Goal: Task Accomplishment & Management: Complete application form

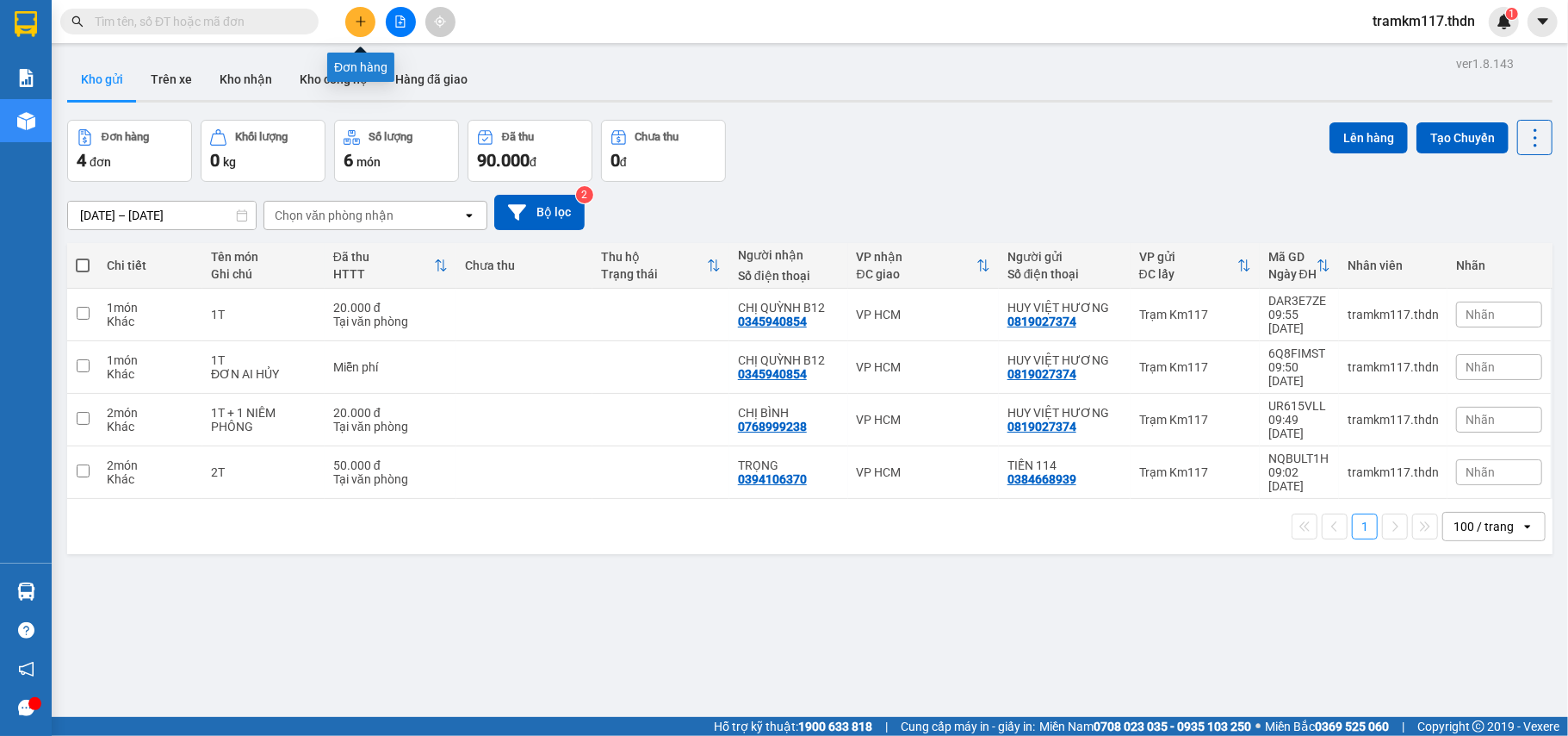
click at [360, 23] on icon "plus" at bounding box center [360, 22] width 1 height 10
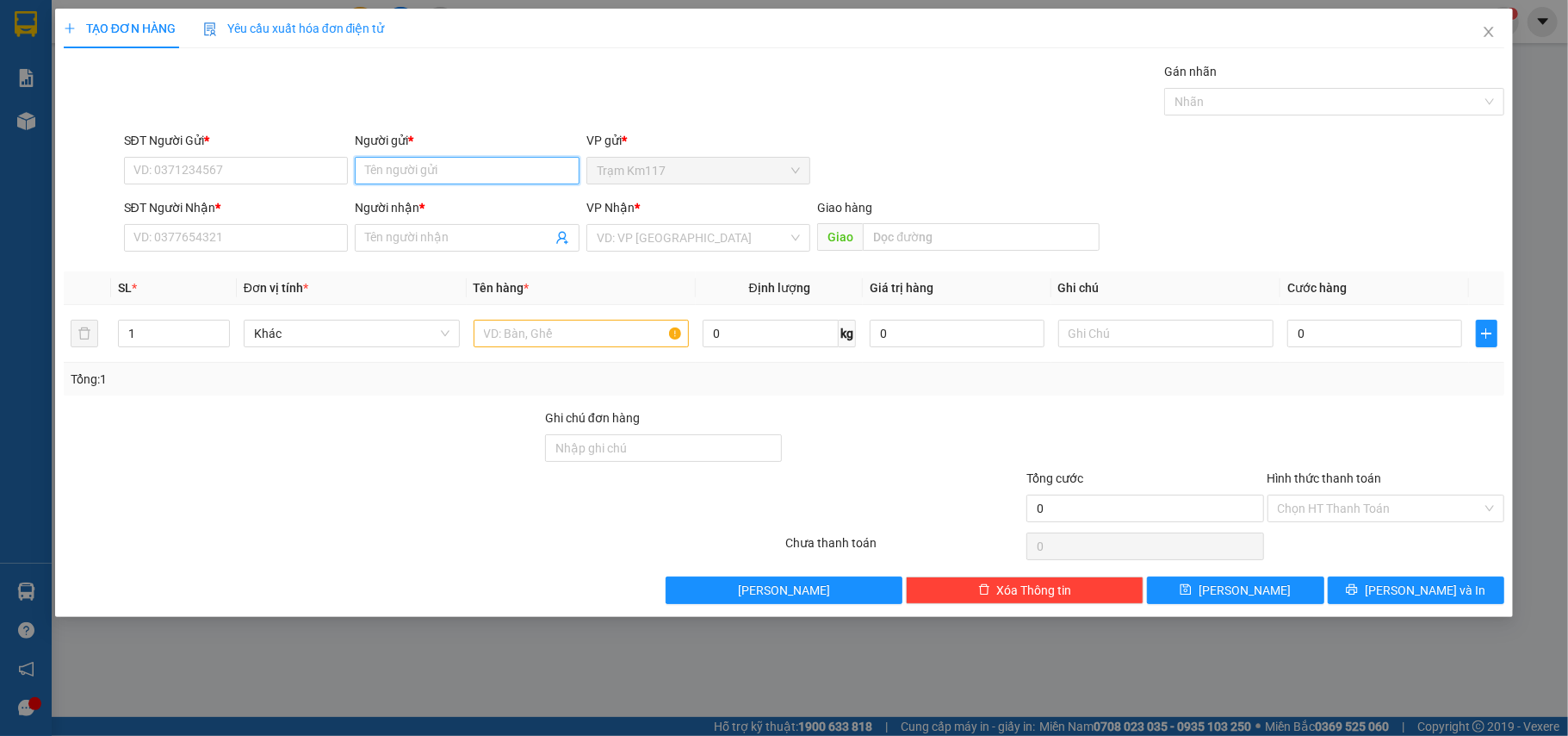
click at [448, 180] on input "Người gửi *" at bounding box center [466, 171] width 224 height 27
click at [405, 176] on input "À·" at bounding box center [466, 171] width 224 height 27
type input "À"
type input "BÀ DƯỠNG"
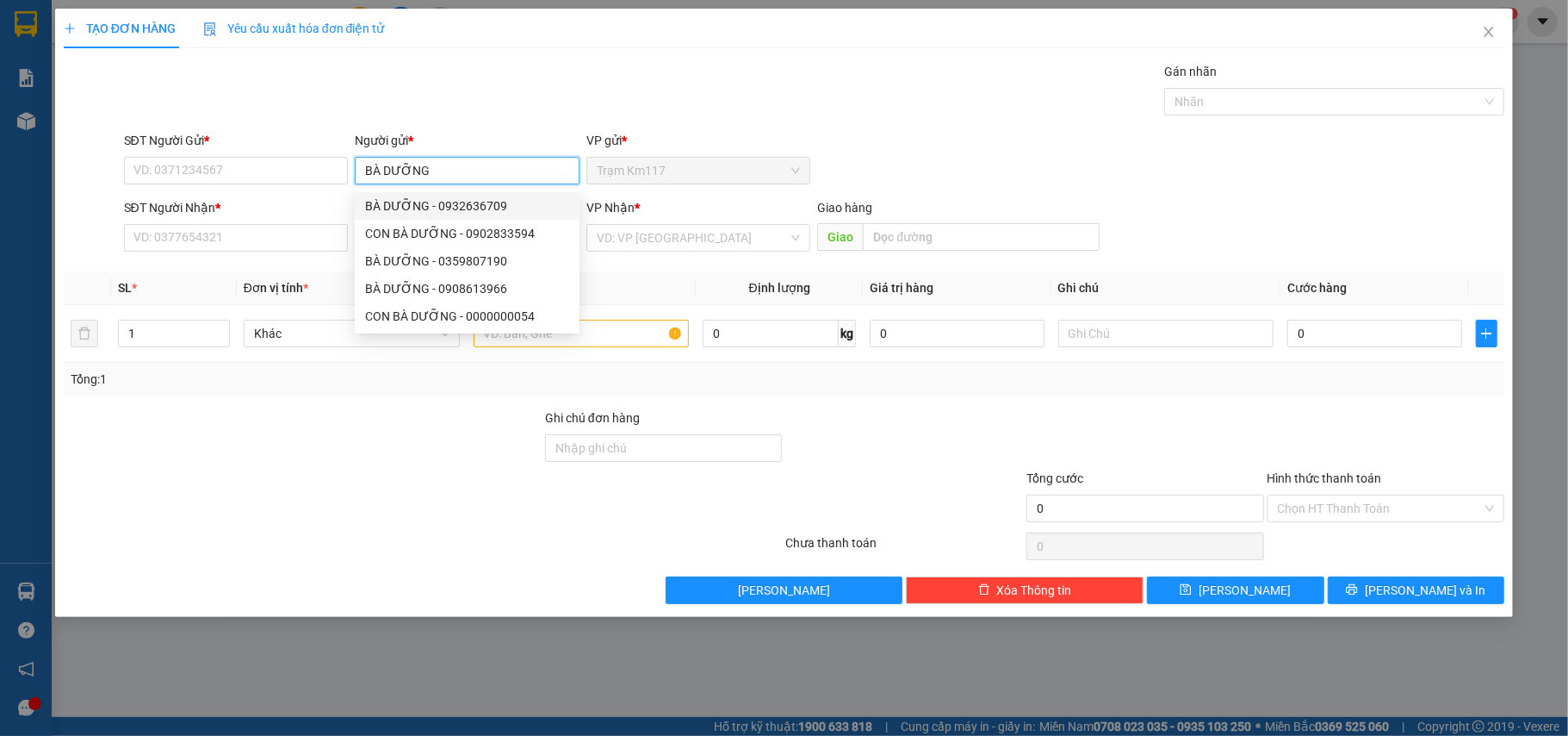
click at [473, 194] on div "BÀ DƯỠNG - 0932636709" at bounding box center [466, 206] width 224 height 27
type input "0932636709"
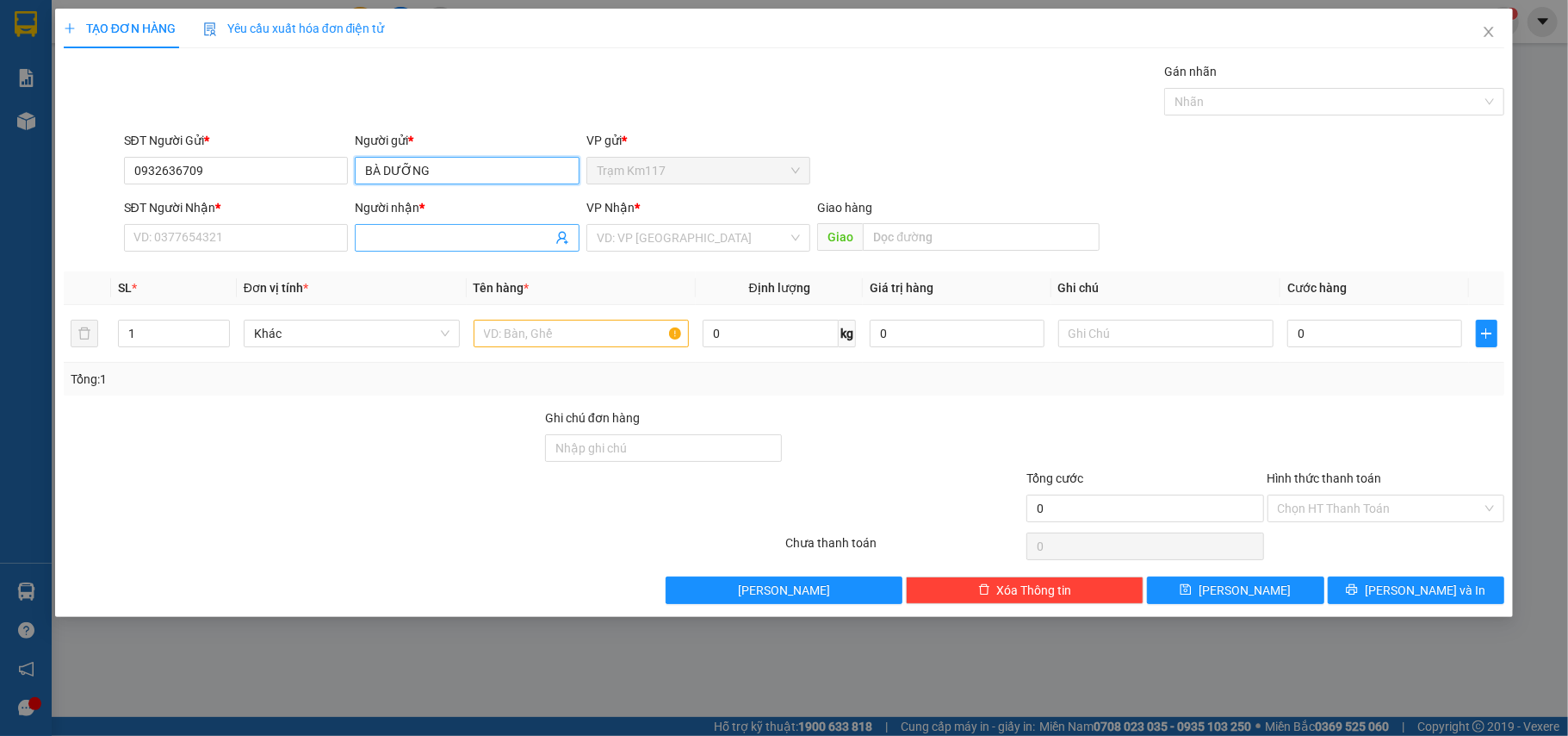
type input "BÀ DƯỠNG"
click at [431, 235] on input "Người nhận *" at bounding box center [459, 237] width 187 height 19
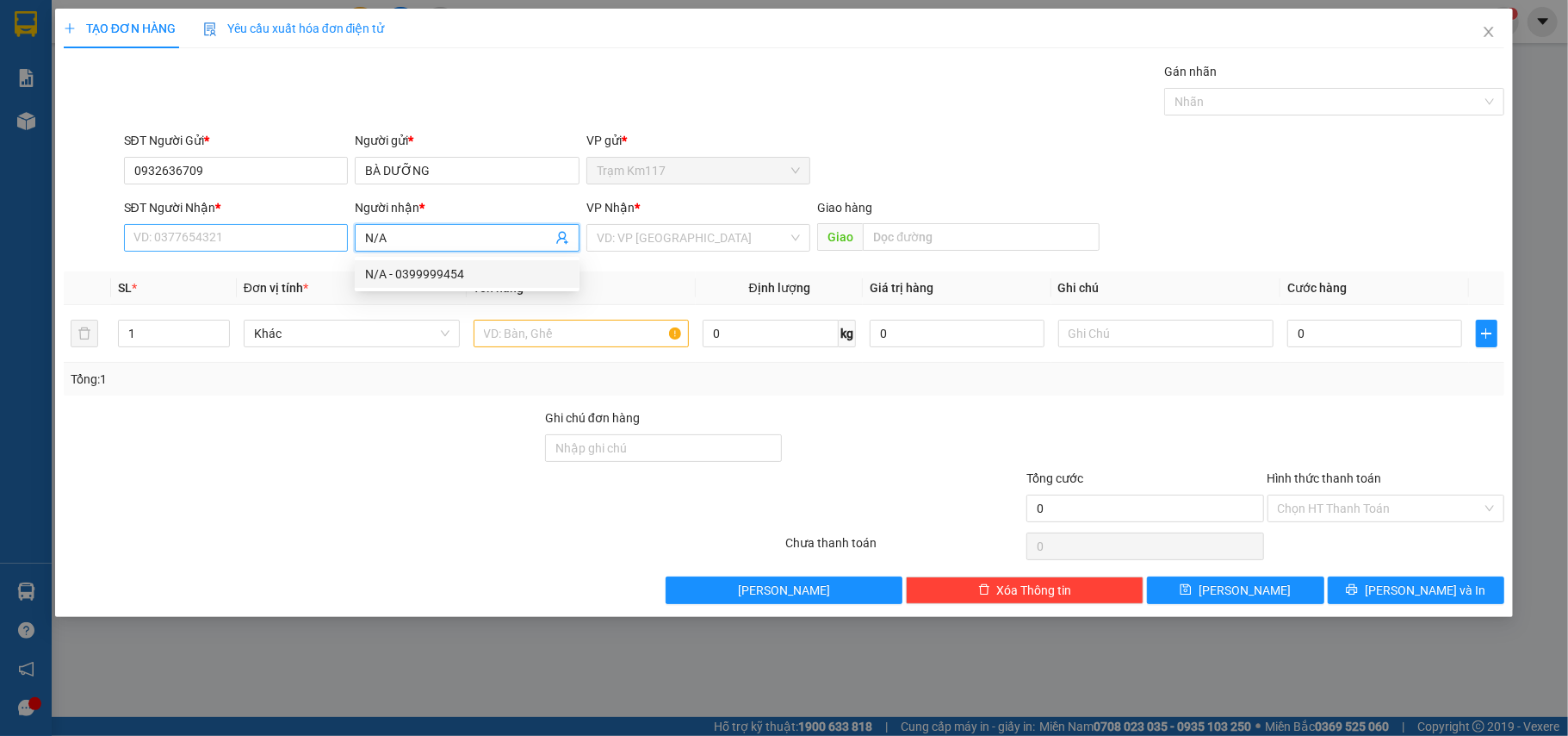
type input "N/A"
click at [252, 238] on input "SĐT Người Nhận *" at bounding box center [236, 238] width 224 height 27
click at [568, 243] on icon "user-add" at bounding box center [563, 238] width 14 height 14
click at [235, 234] on input "SĐT Người Nhận *" at bounding box center [236, 238] width 224 height 27
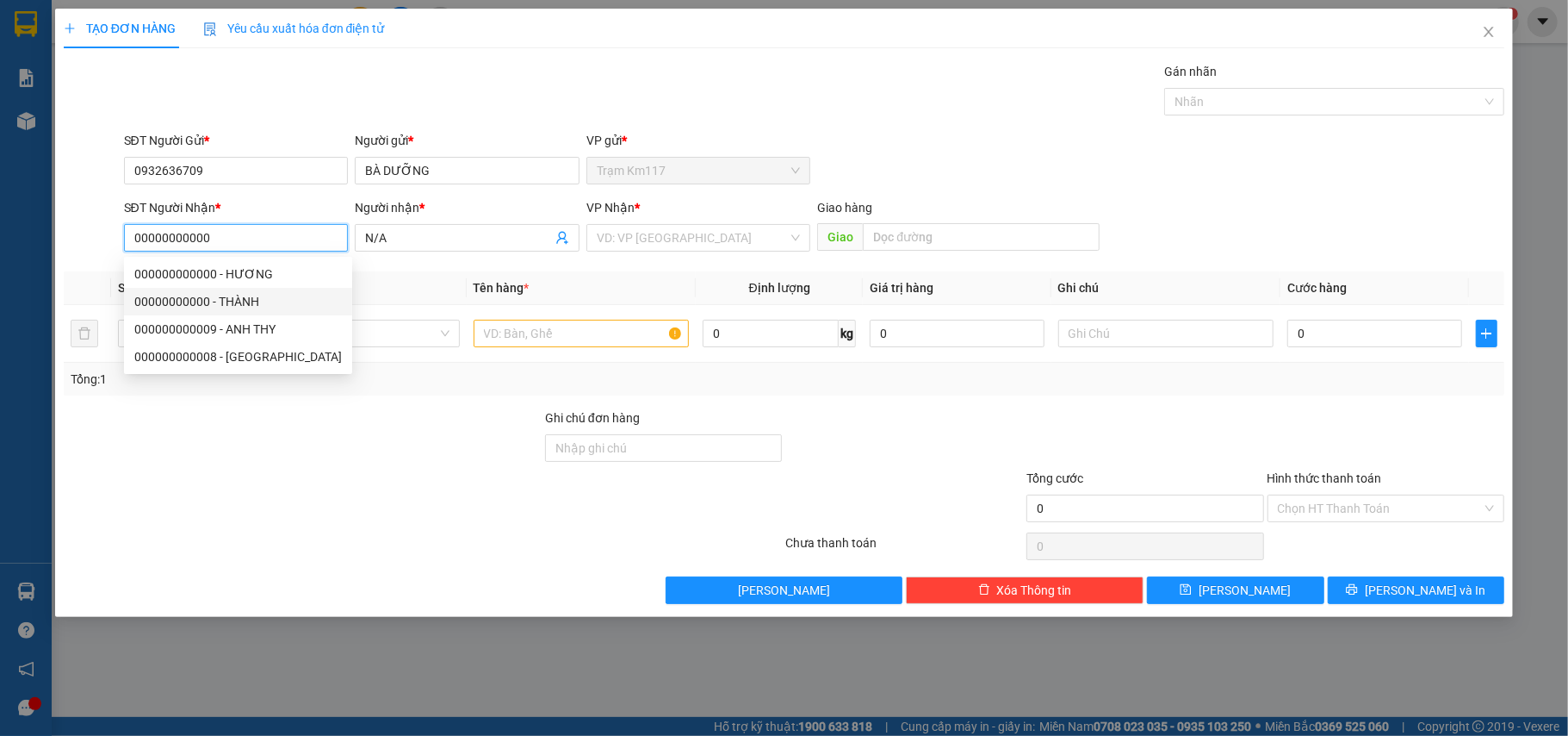
type input "00000000000"
click at [359, 476] on div at bounding box center [302, 499] width 481 height 61
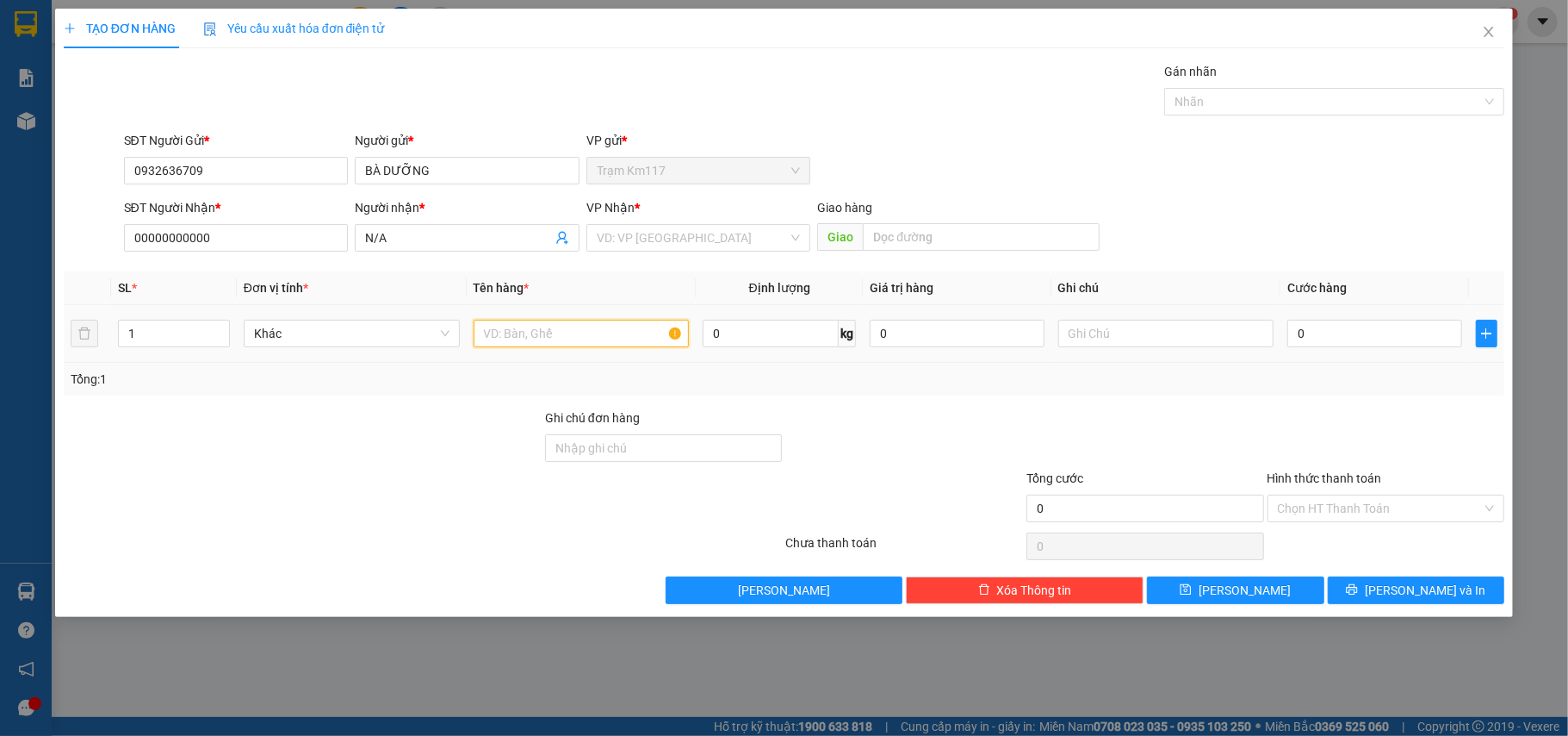
click at [550, 331] on input "text" at bounding box center [581, 333] width 217 height 27
click at [217, 327] on icon "up" at bounding box center [220, 329] width 6 height 6
type input "3"
click at [217, 327] on icon "up" at bounding box center [220, 329] width 6 height 6
click at [517, 332] on input "text" at bounding box center [581, 333] width 217 height 27
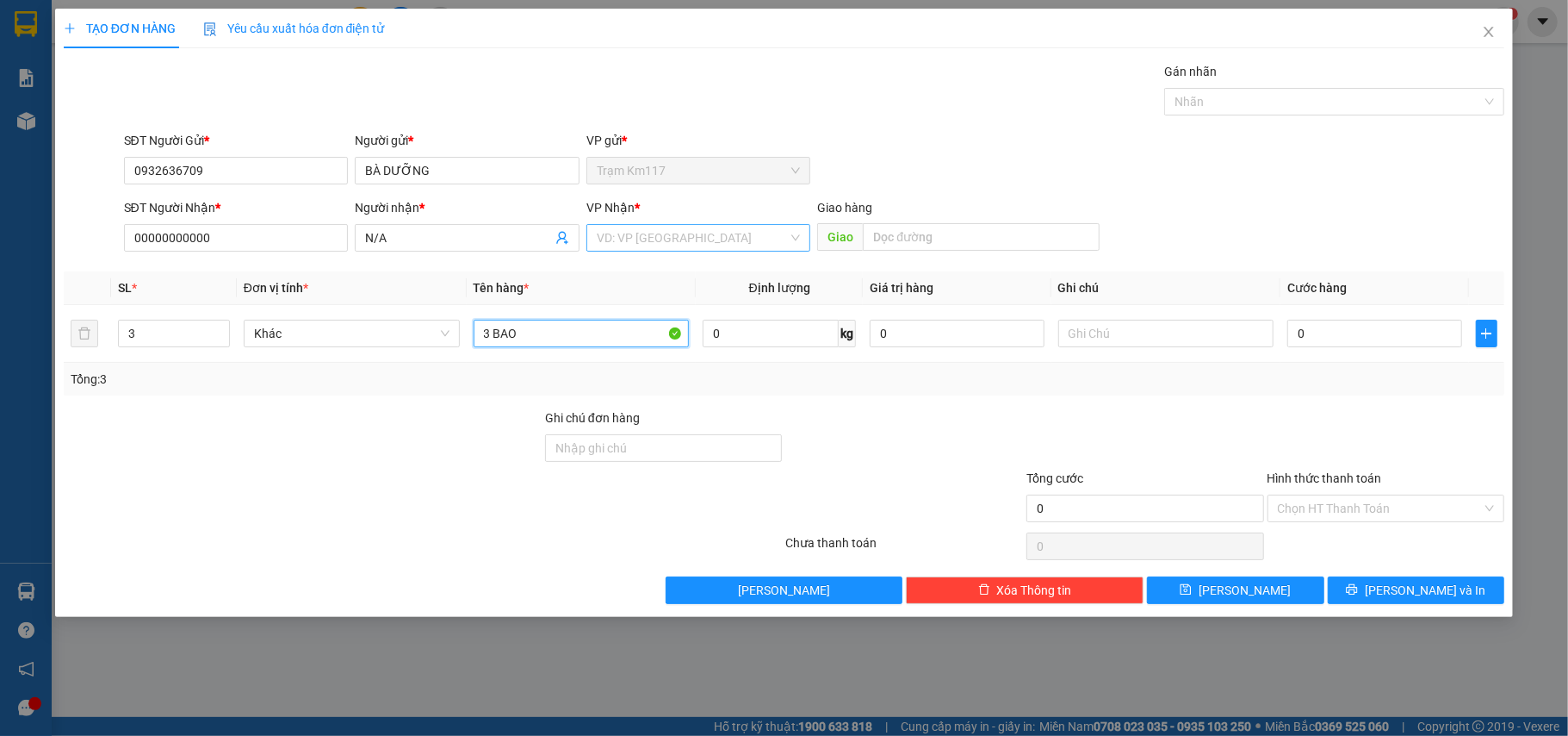
type input "3 BAO"
click at [632, 231] on input "search" at bounding box center [693, 237] width 192 height 25
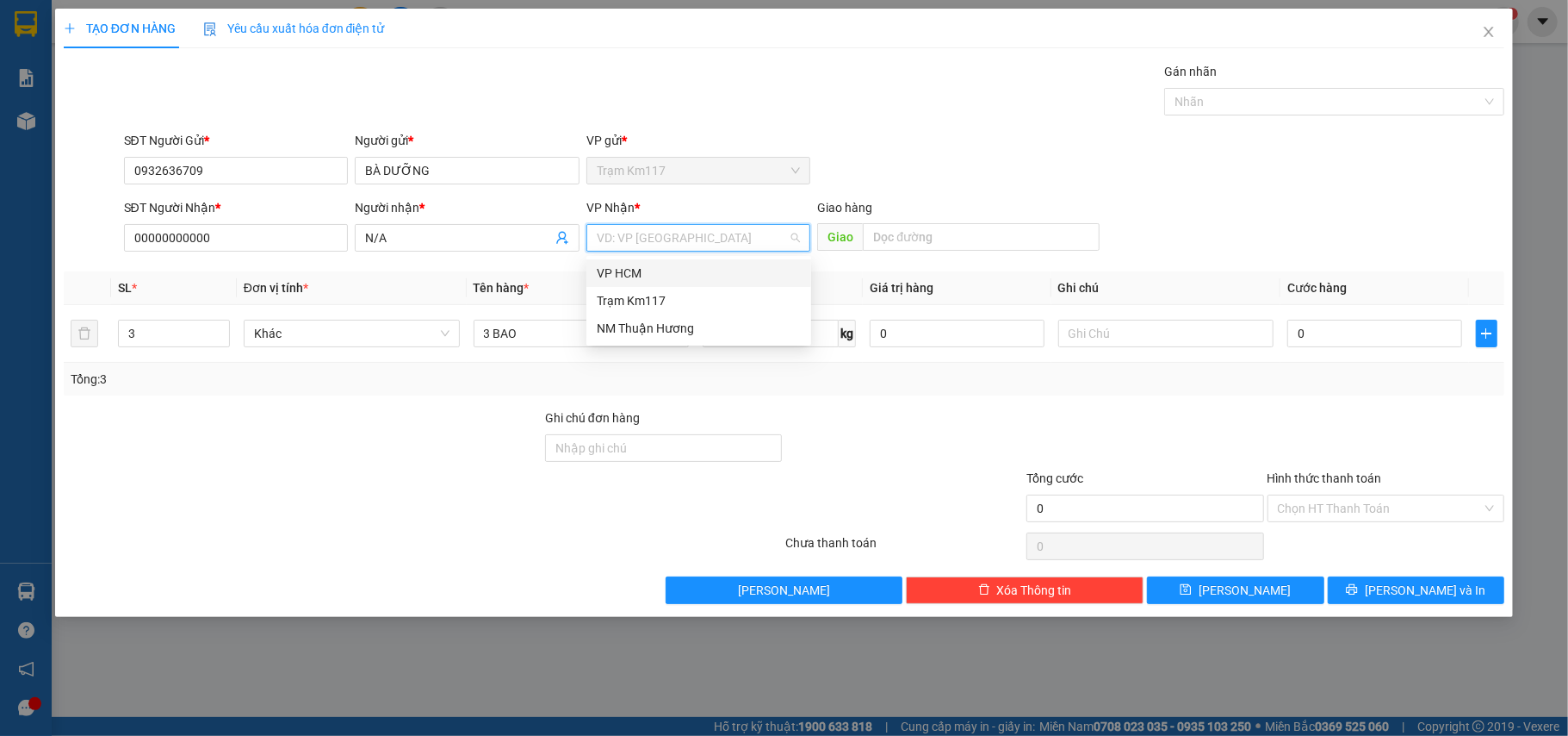
click at [621, 279] on div "VP HCM" at bounding box center [699, 272] width 204 height 19
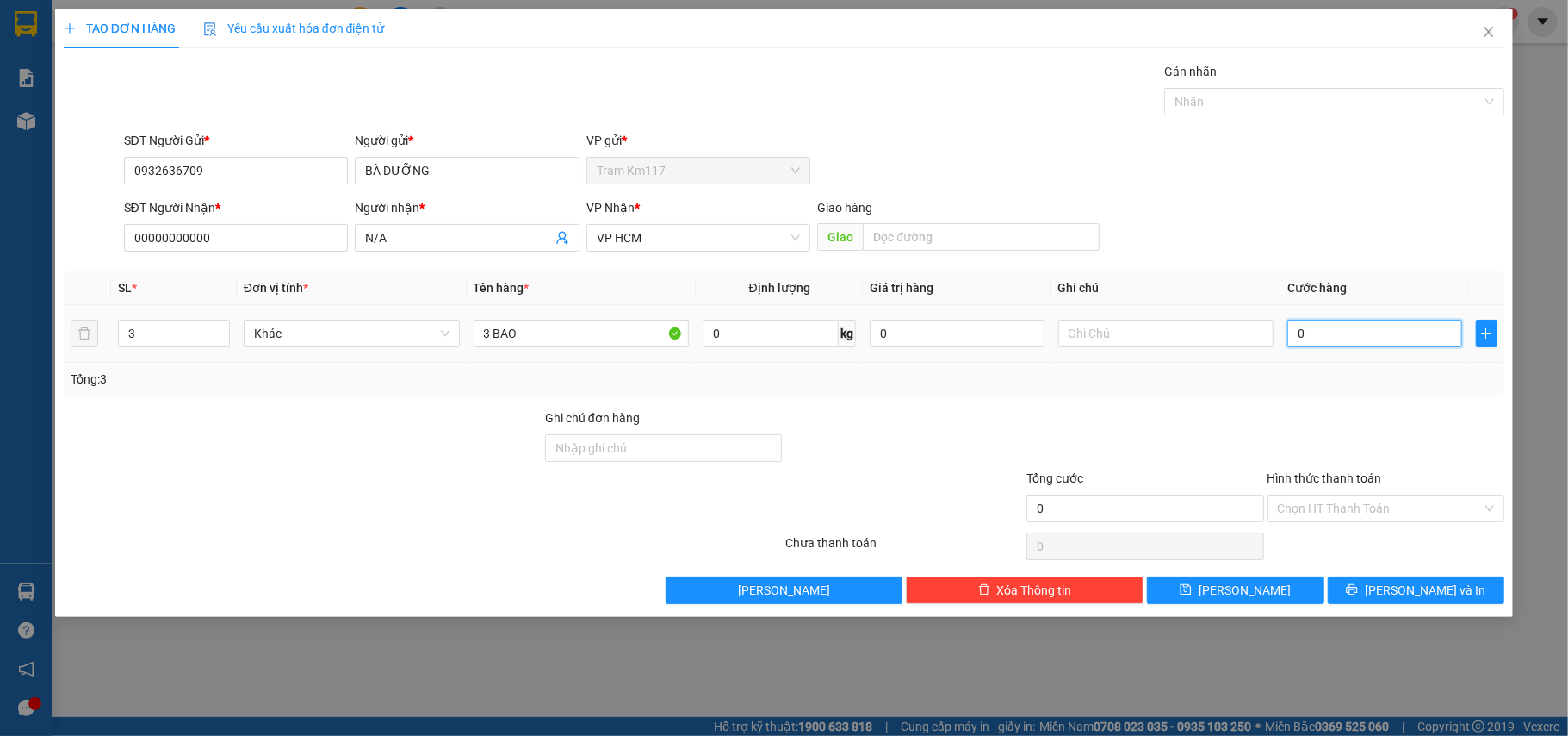
click at [1305, 343] on input "0" at bounding box center [1375, 333] width 174 height 27
type input "4"
type input "45"
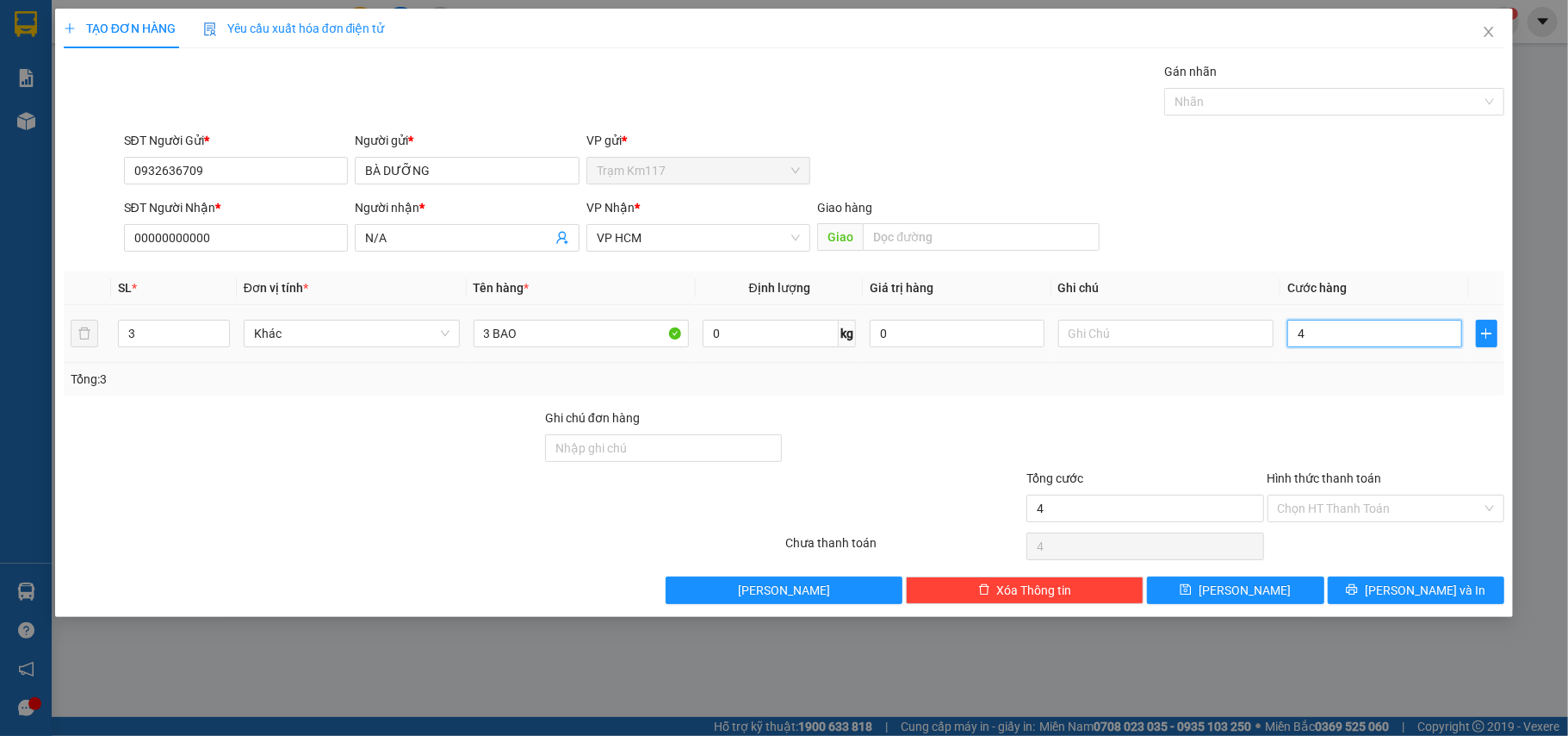
type input "45"
type input "450"
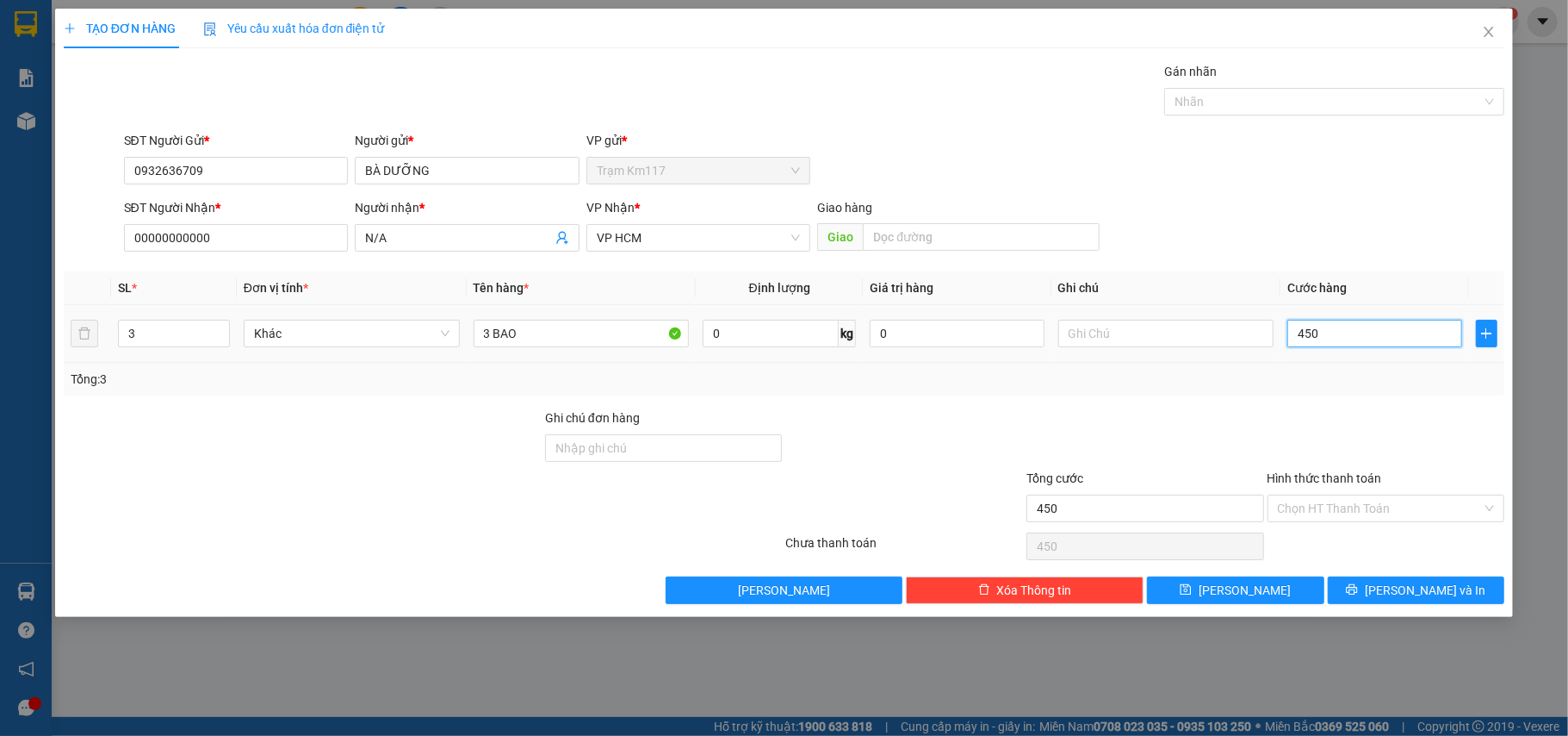
type input "4.500"
type input "45.000"
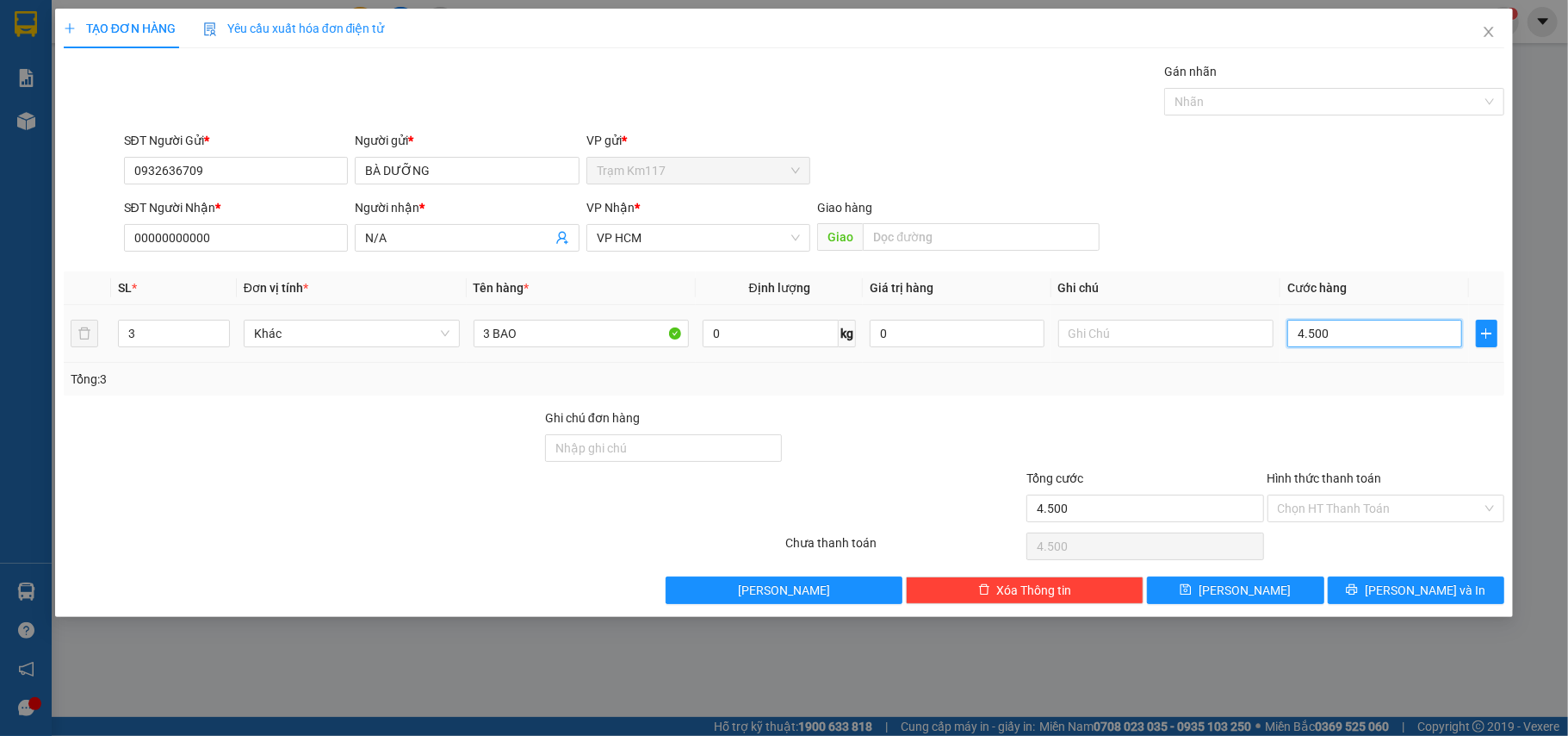
type input "45.000"
click at [537, 331] on input "3 BAO" at bounding box center [581, 333] width 217 height 27
type input "3 CỤC"
click at [1268, 594] on button "[PERSON_NAME]" at bounding box center [1236, 590] width 177 height 27
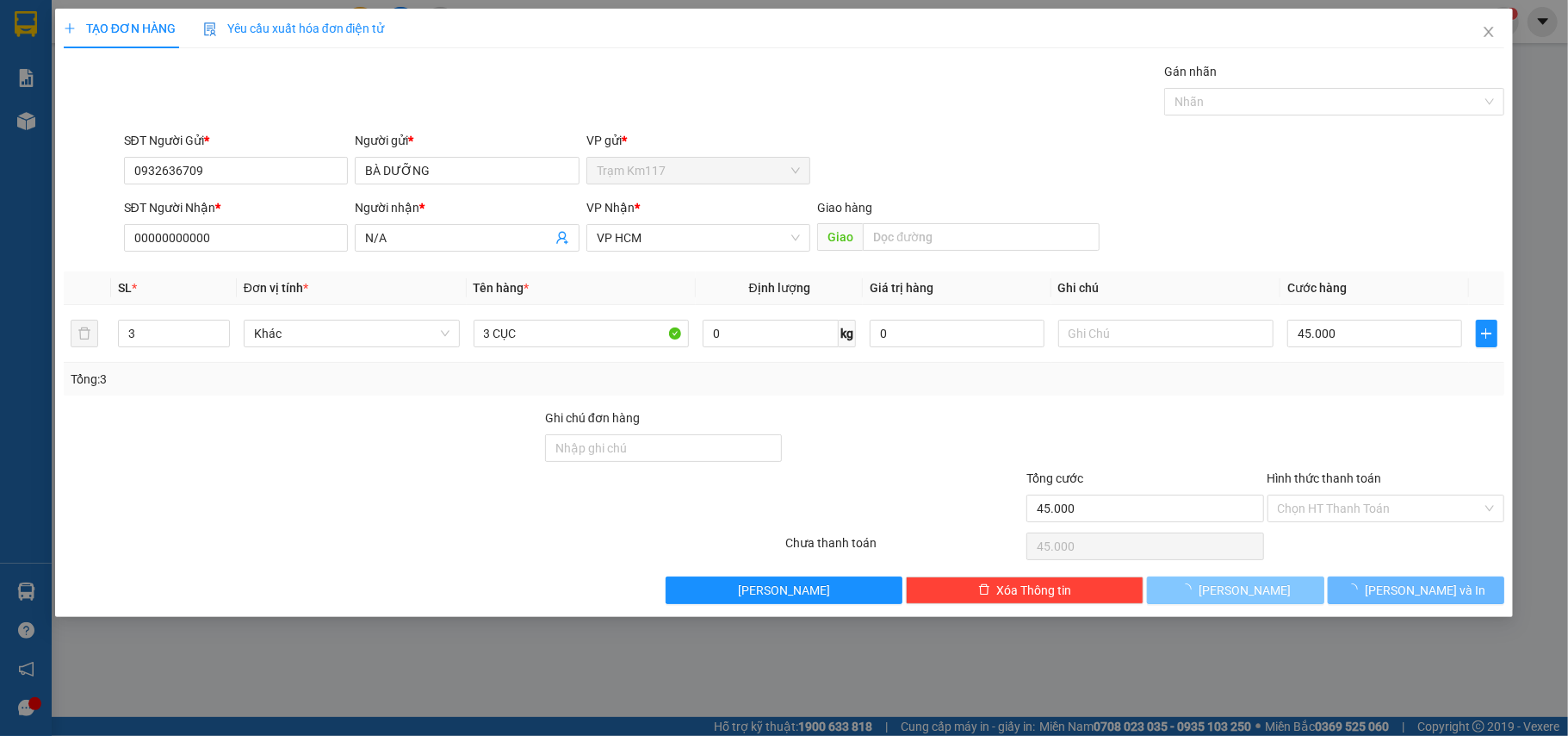
type input "1"
type input "0"
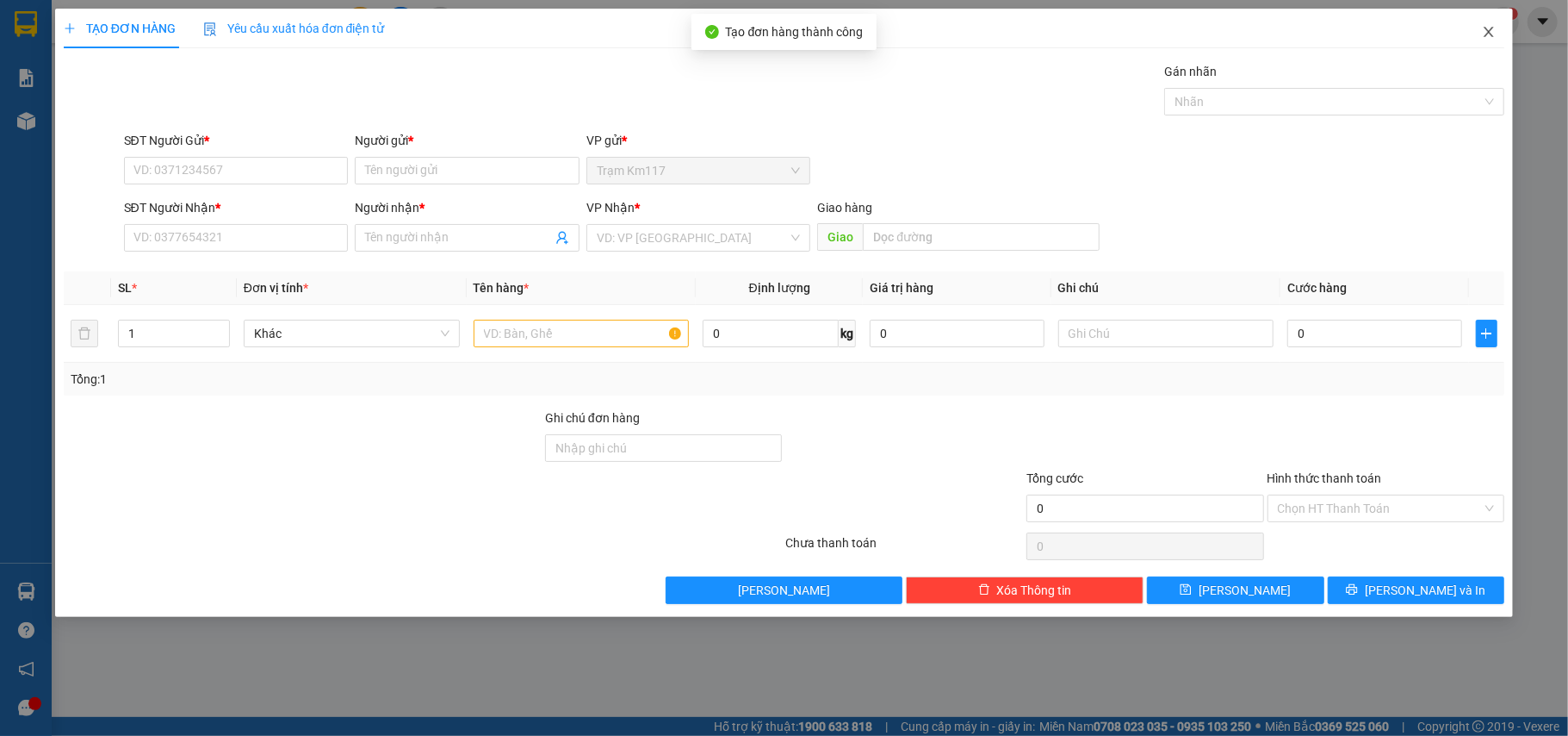
click at [1485, 34] on icon "close" at bounding box center [1490, 31] width 14 height 14
